Goal: Task Accomplishment & Management: Use online tool/utility

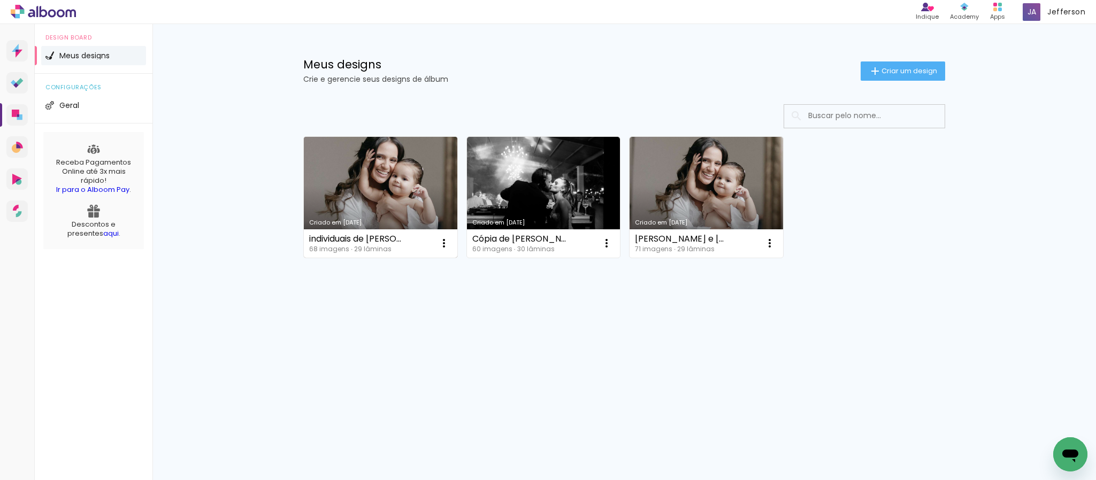
click at [350, 159] on link "Criado em [DATE]" at bounding box center [380, 197] width 153 height 121
